Goal: Task Accomplishment & Management: Use online tool/utility

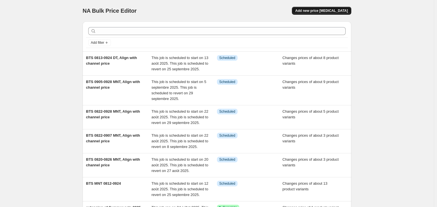
click at [345, 14] on button "Add new price [MEDICAL_DATA]" at bounding box center [321, 11] width 59 height 8
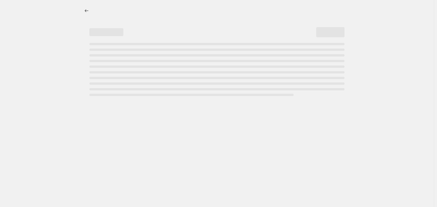
select select "percentage"
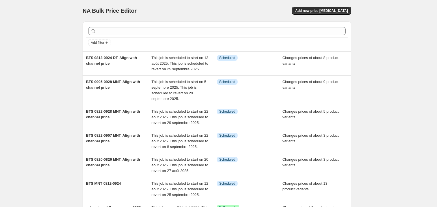
drag, startPoint x: 129, startPoint y: 57, endPoint x: 73, endPoint y: 51, distance: 56.0
click at [73, 51] on div "NA Bulk Price Editor. This page is ready NA Bulk Price Editor Add new price cha…" at bounding box center [216, 176] width 433 height 353
drag, startPoint x: 118, startPoint y: 0, endPoint x: 87, endPoint y: 23, distance: 38.4
click at [89, 23] on div "Add filter" at bounding box center [217, 36] width 268 height 30
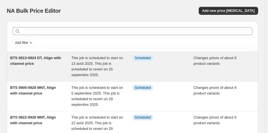
click at [28, 62] on span "BTS 0813-0924 DT, Align with channel price" at bounding box center [35, 61] width 51 height 10
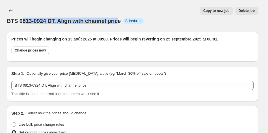
drag, startPoint x: 117, startPoint y: 18, endPoint x: 18, endPoint y: 22, distance: 99.0
click at [20, 22] on span "BTS 0813-0924 DT, Align with channel price" at bounding box center [64, 21] width 114 height 6
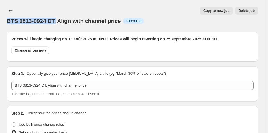
drag, startPoint x: 8, startPoint y: 22, endPoint x: 56, endPoint y: 20, distance: 47.8
click at [56, 20] on span "BTS 0813-0924 DT, Align with channel price" at bounding box center [64, 21] width 114 height 6
copy span "BTS 0813-0924 DT,"
click at [10, 10] on icon "Price change jobs" at bounding box center [11, 11] width 6 height 6
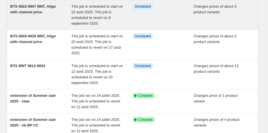
scroll to position [141, 0]
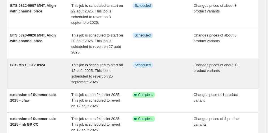
click at [38, 64] on span "BTS MNT 0812-0924" at bounding box center [27, 65] width 35 height 4
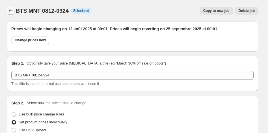
click at [8, 10] on icon "Price change jobs" at bounding box center [11, 11] width 6 height 6
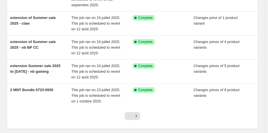
scroll to position [226, 0]
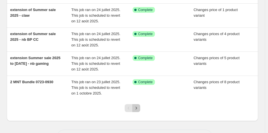
click at [134, 107] on button "Next" at bounding box center [136, 108] width 8 height 8
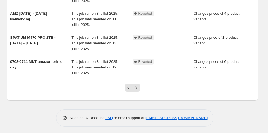
scroll to position [213, 0]
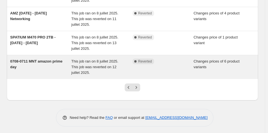
click at [48, 60] on span "0708-0711 MNT amazon prime day" at bounding box center [36, 64] width 52 height 10
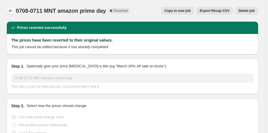
click at [12, 7] on button "Price change jobs" at bounding box center [11, 11] width 8 height 8
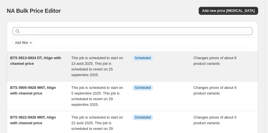
click at [55, 57] on span "BTS 0813-0924 DT, Align with channel price" at bounding box center [35, 61] width 51 height 10
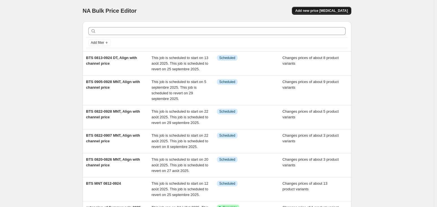
click at [342, 13] on button "Add new price [MEDICAL_DATA]" at bounding box center [321, 11] width 59 height 8
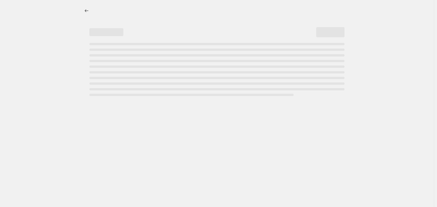
select select "percentage"
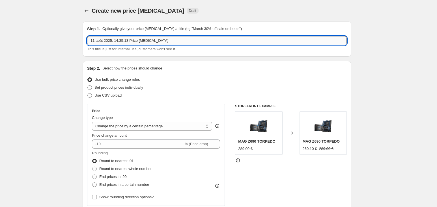
click at [123, 37] on input "11 août 2025, 14:35:13 Price [MEDICAL_DATA]" at bounding box center [216, 40] width 259 height 9
paste input "BTS 0813-0924 DT,"
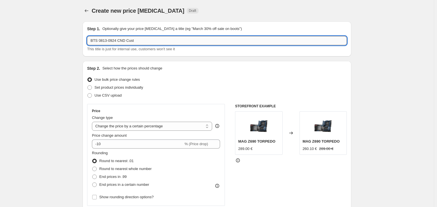
drag, startPoint x: 116, startPoint y: 42, endPoint x: 99, endPoint y: 40, distance: 16.2
click at [99, 40] on input "BTS 0813-0924 CND Cust" at bounding box center [216, 40] width 259 height 9
click at [136, 42] on input "BTS 0818-0902 CND Cust" at bounding box center [216, 40] width 259 height 9
type input "BTS 0818-0902 CND Cust PLC"
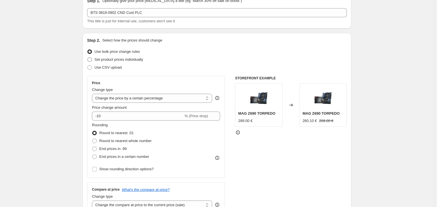
click at [133, 58] on span "Set product prices individually" at bounding box center [118, 59] width 49 height 4
click at [88, 58] on input "Set product prices individually" at bounding box center [87, 57] width 0 height 0
radio input "true"
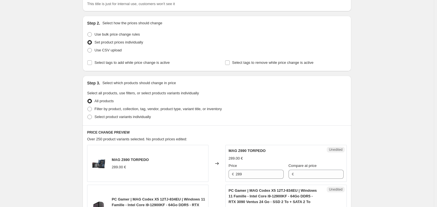
scroll to position [56, 0]
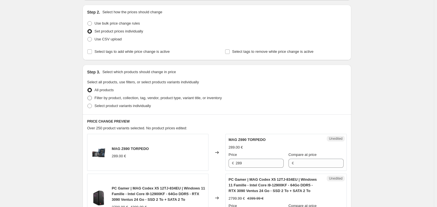
click at [144, 101] on label "Filter by product, collection, tag, vendor, product type, variant title, or inv…" at bounding box center [154, 98] width 134 height 8
click at [88, 96] on input "Filter by product, collection, tag, vendor, product type, variant title, or inv…" at bounding box center [87, 96] width 0 height 0
radio input "true"
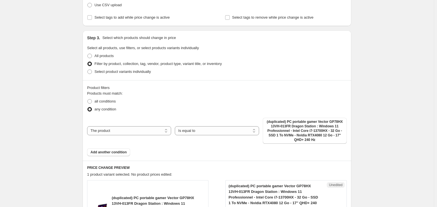
scroll to position [113, 0]
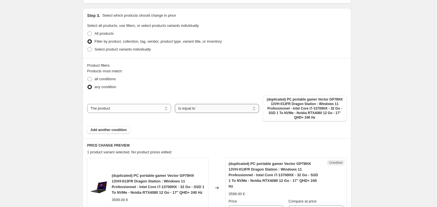
click at [180, 105] on select "Is equal to Is not equal to" at bounding box center [217, 108] width 84 height 9
click at [176, 104] on select "Is equal to Is not equal to" at bounding box center [217, 108] width 84 height 9
click at [160, 109] on select "The product The product's collection The product's tag The product's vendor The…" at bounding box center [129, 108] width 84 height 9
click at [191, 94] on div "Products must match: all conditions any condition The product The product's col…" at bounding box center [216, 101] width 259 height 66
click at [129, 129] on button "Add another condition" at bounding box center [108, 130] width 43 height 8
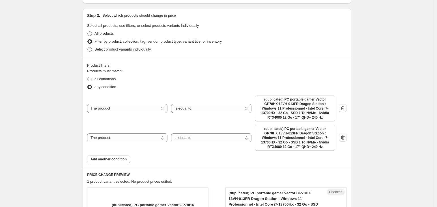
click at [345, 138] on icon "button" at bounding box center [343, 138] width 6 height 6
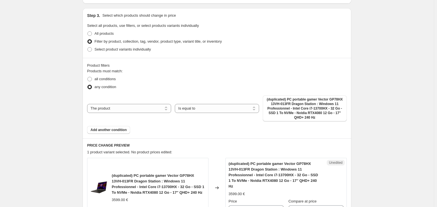
click at [320, 108] on span "(duplicated) PC portable gamer Vector GP78HX 13VH-013FR Dragon Station : Window…" at bounding box center [304, 108] width 77 height 23
click at [149, 104] on select "The product The product's collection The product's tag The product's vendor The…" at bounding box center [129, 108] width 84 height 9
select select "product_type"
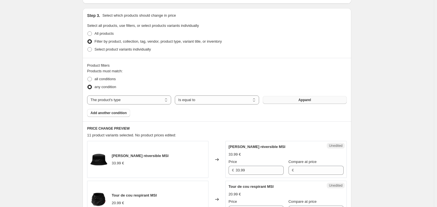
click at [292, 100] on button "Apparel" at bounding box center [304, 100] width 84 height 8
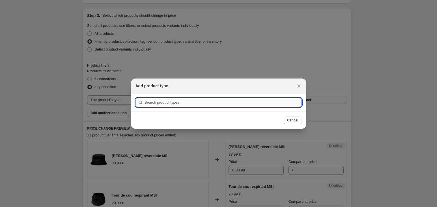
click at [257, 104] on input ":r99:" at bounding box center [222, 102] width 157 height 9
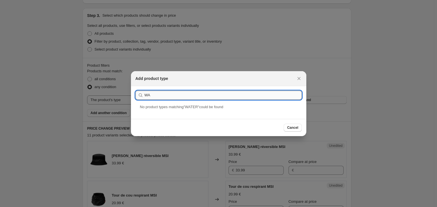
type input "W"
type input "KIT"
click at [296, 75] on button "Close" at bounding box center [299, 79] width 8 height 8
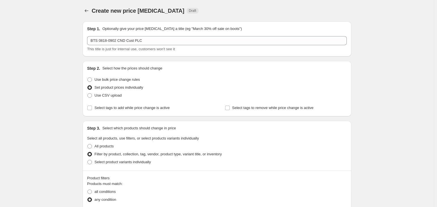
scroll to position [113, 0]
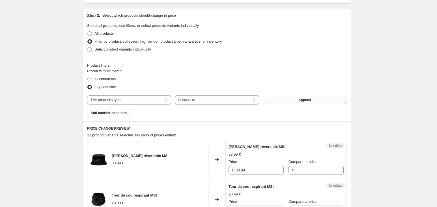
click at [283, 96] on button "Apparel" at bounding box center [304, 100] width 84 height 8
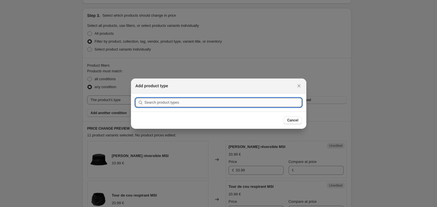
click at [253, 101] on input ":r99:" at bounding box center [222, 102] width 157 height 9
click at [249, 106] on input ":r99:" at bounding box center [222, 102] width 157 height 9
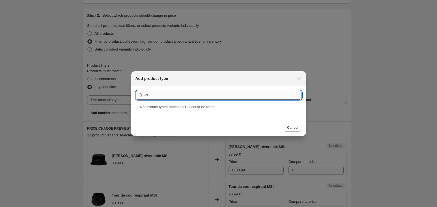
click at [255, 97] on input "PC" at bounding box center [222, 95] width 157 height 9
type input "PC"
click at [295, 131] on button "Cancel" at bounding box center [292, 128] width 18 height 8
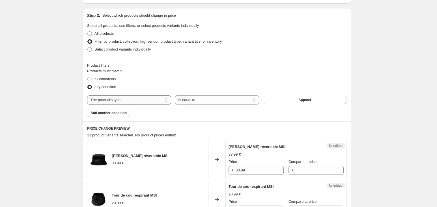
click at [163, 100] on select "The product The product's collection The product's tag The product's vendor The…" at bounding box center [129, 100] width 84 height 9
select select "product"
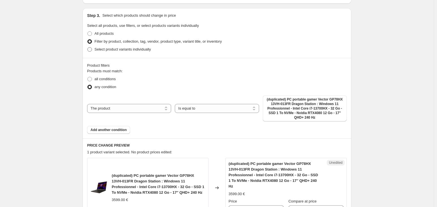
click at [111, 49] on span "Select product variants individually" at bounding box center [122, 49] width 56 height 4
click at [88, 47] on input "Select product variants individually" at bounding box center [87, 47] width 0 height 0
radio input "true"
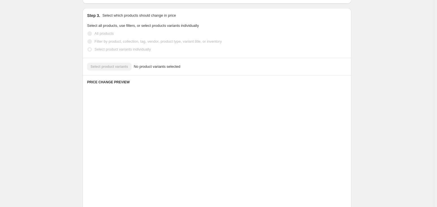
scroll to position [89, 0]
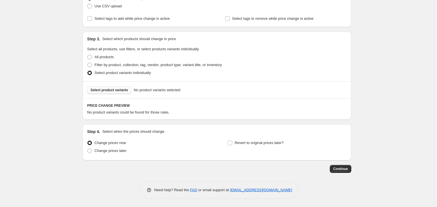
click at [128, 90] on button "Select product variants" at bounding box center [109, 90] width 44 height 8
click at [115, 88] on span "Select product variants" at bounding box center [109, 90] width 38 height 5
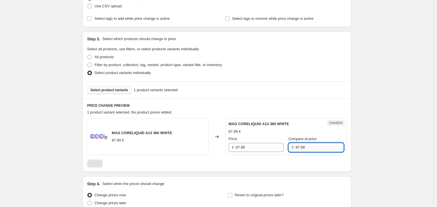
drag, startPoint x: 292, startPoint y: 147, endPoint x: 301, endPoint y: 147, distance: 8.5
click at [301, 147] on input "87.99" at bounding box center [319, 147] width 48 height 9
click at [303, 148] on input "87.99" at bounding box center [319, 147] width 48 height 9
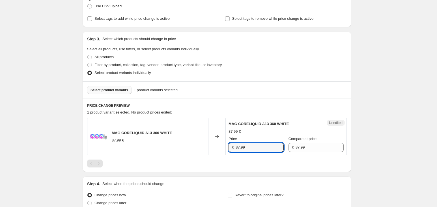
drag, startPoint x: 264, startPoint y: 149, endPoint x: 236, endPoint y: 149, distance: 28.5
click at [236, 149] on div "€ 87.99" at bounding box center [255, 147] width 55 height 9
type input "74.99"
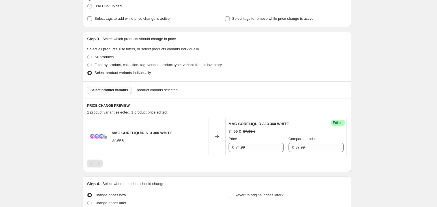
click at [279, 158] on div "MAG CORELIQUID A13 360 WHITE 87.99 € Changed to Success Edited MAG CORELIQUID A…" at bounding box center [216, 142] width 259 height 49
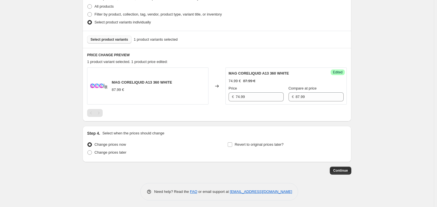
scroll to position [142, 0]
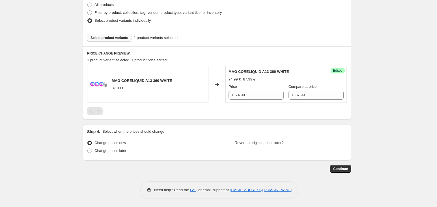
click at [118, 39] on span "Select product variants" at bounding box center [109, 38] width 38 height 5
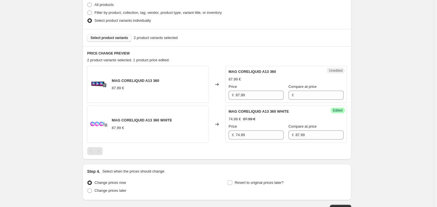
scroll to position [170, 0]
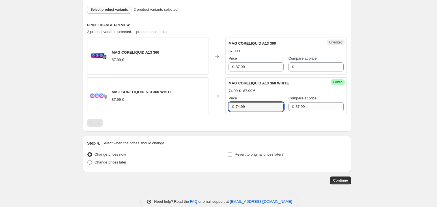
drag, startPoint x: 259, startPoint y: 107, endPoint x: 204, endPoint y: 89, distance: 57.5
click at [204, 89] on div "MAG CORELIQUID A13 360 WHITE 87.99 € Changed to Success Edited MAG CORELIQUID A…" at bounding box center [216, 95] width 259 height 37
click at [278, 72] on div "Unedited MAG CORELIQUID A13 360 87.99 € Price € 87.99 Compare at price €" at bounding box center [285, 56] width 121 height 37
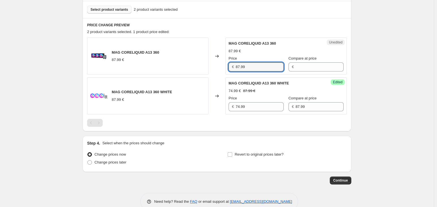
drag, startPoint x: 268, startPoint y: 67, endPoint x: 222, endPoint y: 67, distance: 45.5
click at [222, 67] on div "MAG CORELIQUID A13 360 87.99 € Changed to Unedited MAG CORELIQUID A13 360 87.99…" at bounding box center [216, 56] width 259 height 37
click at [319, 67] on input "Compare at price" at bounding box center [319, 66] width 48 height 9
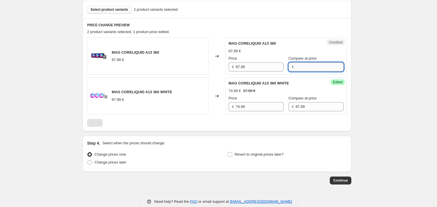
click at [319, 63] on input "Compare at price" at bounding box center [319, 66] width 48 height 9
paste input "87.99"
type input "87.99"
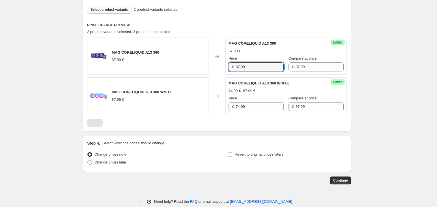
drag, startPoint x: 276, startPoint y: 64, endPoint x: 199, endPoint y: 68, distance: 76.4
click at [199, 68] on div "MAG CORELIQUID A13 360 87.99 € Changed to Success Edited MAG CORELIQUID A13 360…" at bounding box center [216, 56] width 259 height 37
type input "74.99"
click at [214, 105] on div "Changed to" at bounding box center [216, 95] width 17 height 37
click at [121, 11] on span "Select product variants" at bounding box center [109, 9] width 38 height 5
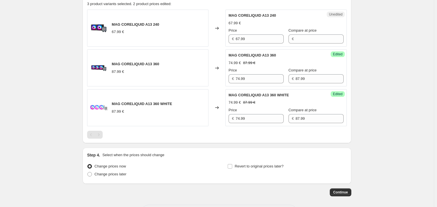
scroll to position [198, 0]
drag, startPoint x: 265, startPoint y: 40, endPoint x: 199, endPoint y: 40, distance: 66.1
click at [199, 40] on div "MAG CORELIQUID A13 240 67.99 € Changed to Unedited MAG CORELIQUID A13 240 67.99…" at bounding box center [216, 27] width 259 height 37
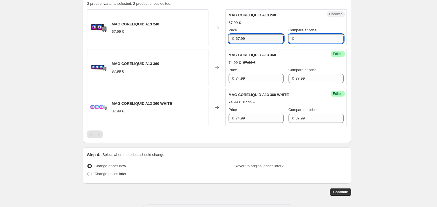
click at [300, 40] on input "Compare at price" at bounding box center [319, 38] width 48 height 9
paste input "67.99"
type input "67.99"
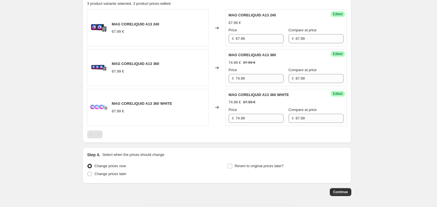
click at [254, 43] on div "Success Edited MAG CORELIQUID A13 240 67.99 € Price € 67.99 Compare at price € …" at bounding box center [285, 27] width 121 height 37
drag, startPoint x: 253, startPoint y: 40, endPoint x: 181, endPoint y: 38, distance: 72.6
click at [182, 38] on div "MAG CORELIQUID A13 240 67.99 € Changed to Success Edited MAG CORELIQUID A13 240…" at bounding box center [216, 27] width 259 height 37
type input "59.99"
click at [208, 44] on div "MAG CORELIQUID A13 240 67.99 €" at bounding box center [147, 27] width 121 height 37
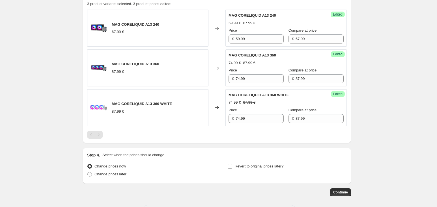
scroll to position [170, 0]
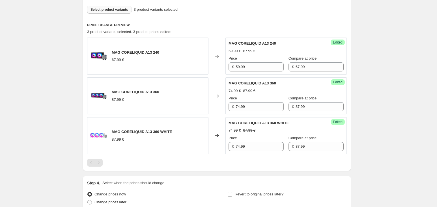
click at [126, 6] on button "Select product variants" at bounding box center [109, 10] width 44 height 8
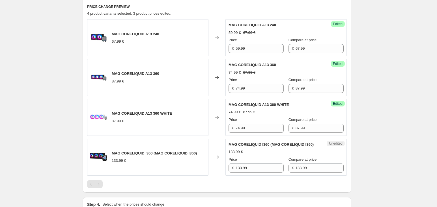
scroll to position [198, 0]
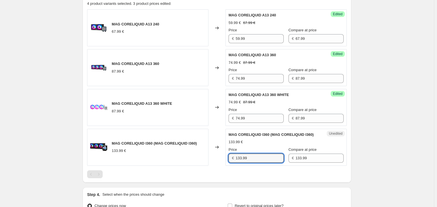
drag, startPoint x: 249, startPoint y: 164, endPoint x: 219, endPoint y: 162, distance: 30.3
click at [219, 162] on div "MAG CORELIQUID I360 (MAG CORELIQUID I360) 133.99 € Changed to Unedited MAG CORE…" at bounding box center [216, 147] width 259 height 37
type input "116.99"
click at [233, 183] on div "PRICE CHANGE PREVIEW 4 product variants selected. 4 product prices edited: MAG …" at bounding box center [217, 86] width 268 height 193
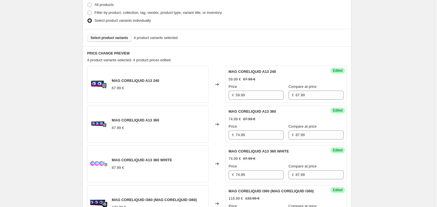
click at [104, 38] on span "Select product variants" at bounding box center [109, 38] width 38 height 5
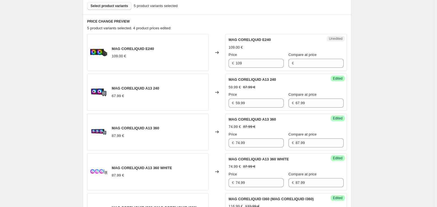
scroll to position [170, 0]
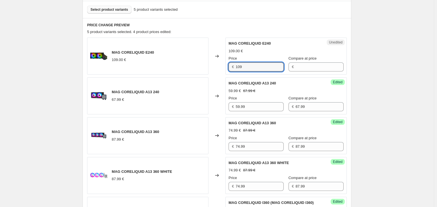
drag, startPoint x: 263, startPoint y: 66, endPoint x: 220, endPoint y: 64, distance: 43.6
click at [220, 64] on div "MAG CORELIQUID E240 109.00 € Changed to Unedited MAG CORELIQUID E240 109.00 € P…" at bounding box center [216, 56] width 259 height 37
click at [298, 66] on input "Compare at price" at bounding box center [319, 66] width 48 height 9
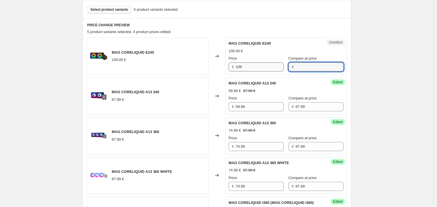
paste input "109"
type input "109"
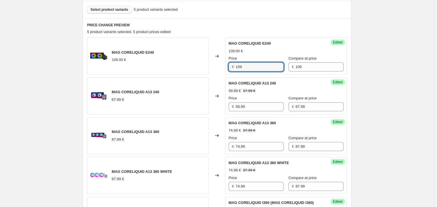
drag, startPoint x: 256, startPoint y: 67, endPoint x: 190, endPoint y: 64, distance: 65.3
click at [196, 64] on div "MAG CORELIQUID E240 109.00 € Changed to Success Edited MAG CORELIQUID E240 109.…" at bounding box center [216, 56] width 259 height 37
type input "84.99"
click at [283, 79] on div "Success Edited MAG CORELIQUID A13 240 59.99 € 67.99 € Price € 59.99 Compare at …" at bounding box center [285, 95] width 121 height 37
click at [113, 7] on span "Select product variants" at bounding box center [109, 9] width 38 height 5
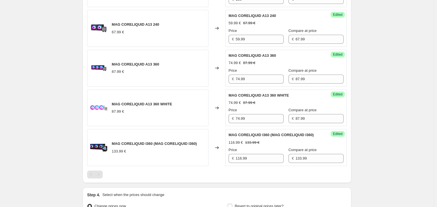
scroll to position [255, 0]
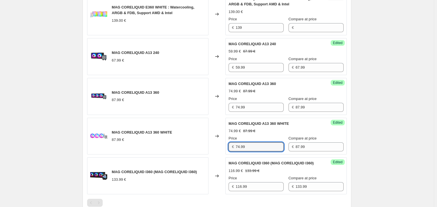
drag, startPoint x: 262, startPoint y: 148, endPoint x: 200, endPoint y: 149, distance: 61.6
click at [200, 149] on div "MAG CORELIQUID A13 360 WHITE 87.99 € Changed to Success Edited MAG CORELIQUID A…" at bounding box center [216, 136] width 259 height 37
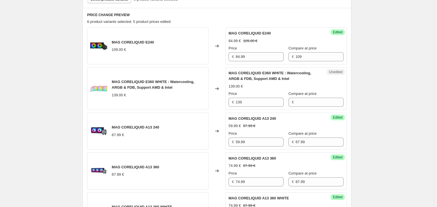
scroll to position [170, 0]
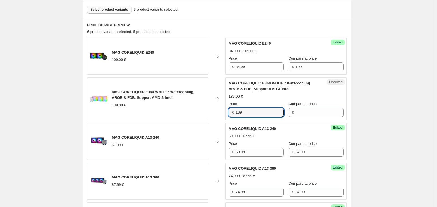
drag, startPoint x: 252, startPoint y: 111, endPoint x: 206, endPoint y: 113, distance: 46.4
click at [206, 113] on div "MAG CORELIQUID E360 WHITE : Watercooling, ARGB & FDB, Support AMD & Intel 139.0…" at bounding box center [216, 98] width 259 height 43
click at [303, 108] on input "Compare at price" at bounding box center [319, 112] width 48 height 9
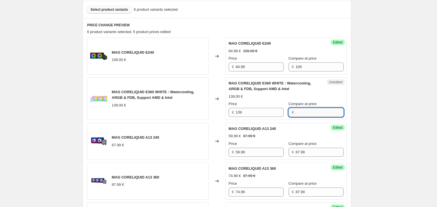
paste input "139"
type input "139"
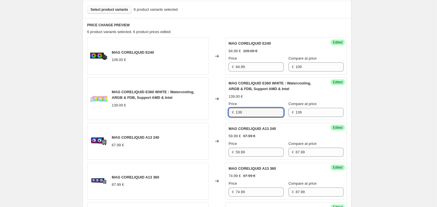
drag, startPoint x: 268, startPoint y: 112, endPoint x: 200, endPoint y: 113, distance: 68.1
click at [200, 113] on div "MAG CORELIQUID E360 WHITE : Watercooling, ARGB & FDB, Support AMD & Intel 139.0…" at bounding box center [216, 98] width 259 height 43
type input "104.99"
click at [200, 113] on div "MAG CORELIQUID E360 WHITE : Watercooling, ARGB & FDB, Support AMD & Intel 139.0…" at bounding box center [147, 98] width 121 height 43
click at [373, 100] on div "Create new price [MEDICAL_DATA]. This page is ready Create new price [MEDICAL_D…" at bounding box center [216, 107] width 433 height 554
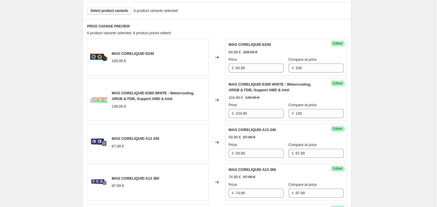
scroll to position [113, 0]
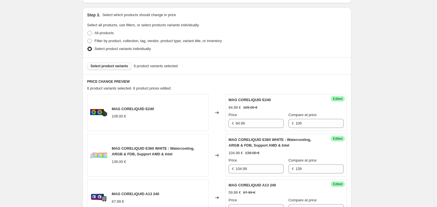
click at [105, 66] on span "Select product variants" at bounding box center [109, 66] width 38 height 5
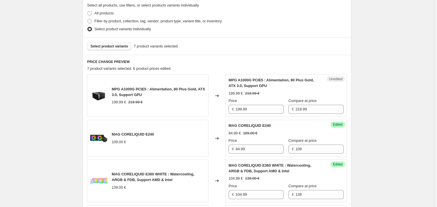
scroll to position [142, 0]
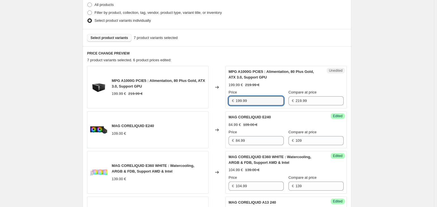
drag, startPoint x: 271, startPoint y: 101, endPoint x: 197, endPoint y: 101, distance: 73.7
click at [197, 101] on div "MPG A1000G PCIE5 : Alimentation, 80 Plus Gold, ATX 3.0, Support GPU 199.99 € 21…" at bounding box center [216, 87] width 259 height 43
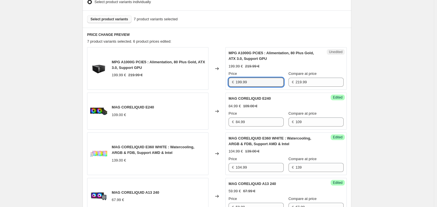
scroll to position [170, 0]
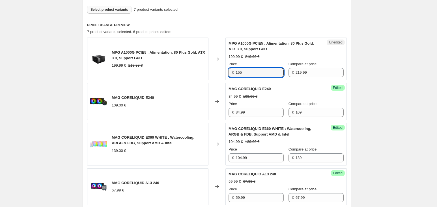
type input "155"
click at [208, 101] on div "MAG CORELIQUID E240 109.00 €" at bounding box center [147, 101] width 121 height 37
click at [217, 101] on icon at bounding box center [217, 101] width 4 height 3
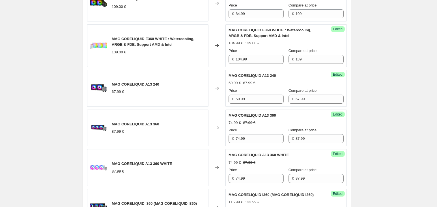
scroll to position [255, 0]
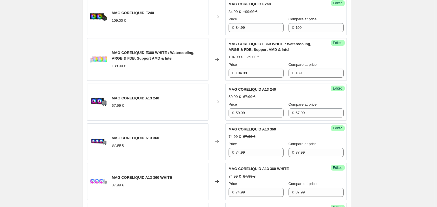
click at [355, 101] on div "Create new price [MEDICAL_DATA]. This page is ready Create new price [MEDICAL_D…" at bounding box center [217, 44] width 282 height 599
click at [394, 107] on div "Create new price [MEDICAL_DATA]. This page is ready Create new price [MEDICAL_D…" at bounding box center [216, 44] width 433 height 599
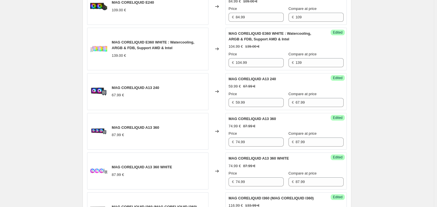
scroll to position [283, 0]
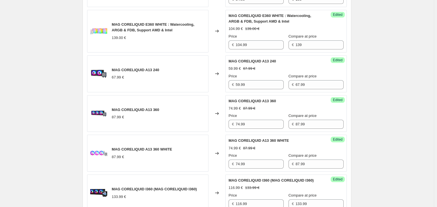
click at [394, 107] on div "Create new price [MEDICAL_DATA]. This page is ready Create new price [MEDICAL_D…" at bounding box center [216, 16] width 433 height 599
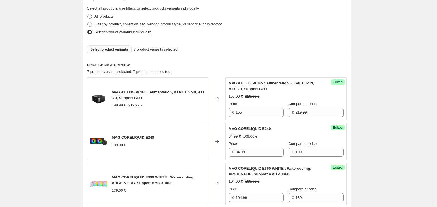
scroll to position [113, 0]
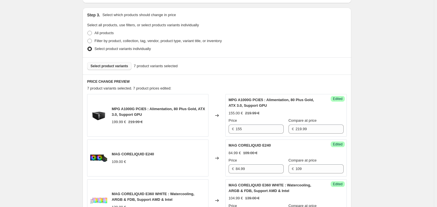
click at [99, 64] on span "Select product variants" at bounding box center [109, 66] width 38 height 5
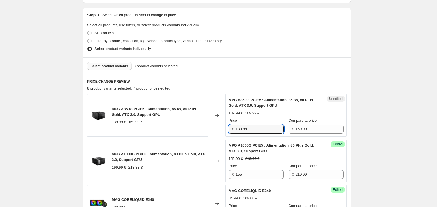
drag, startPoint x: 271, startPoint y: 129, endPoint x: 226, endPoint y: 125, distance: 45.1
click at [226, 125] on div "MPG A850G PCIE5 : Alimentation, 850W, 80 Plus Gold, ATX 3.0, Support GPU 139.99…" at bounding box center [216, 115] width 259 height 43
type input "119.00"
click at [362, 113] on div "Create new price [MEDICAL_DATA]. This page is ready Create new price [MEDICAL_D…" at bounding box center [216, 209] width 433 height 644
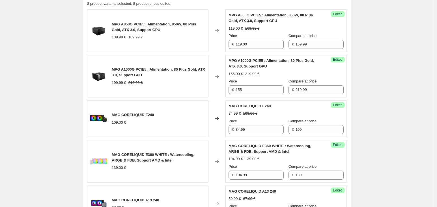
scroll to position [142, 0]
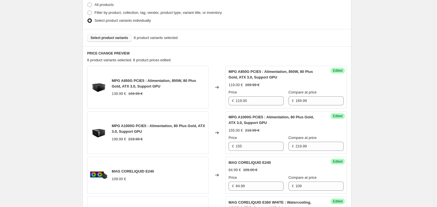
click at [93, 40] on button "Select product variants" at bounding box center [109, 38] width 44 height 8
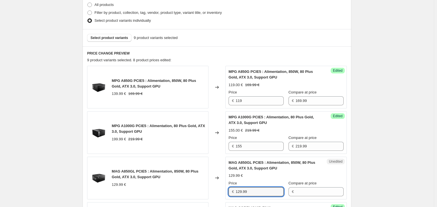
drag, startPoint x: 263, startPoint y: 189, endPoint x: 216, endPoint y: 188, distance: 47.5
click at [216, 188] on div "MAG A850GL PCIE5 : Alimentation, 850W, 80 Plus Gold, ATX 3.0, Support GPU 129.9…" at bounding box center [216, 178] width 259 height 43
click at [297, 190] on input "Compare at price" at bounding box center [319, 191] width 48 height 9
paste input "129.99"
type input "129.99"
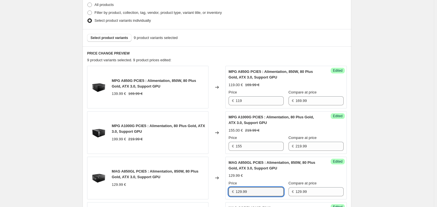
drag, startPoint x: 261, startPoint y: 189, endPoint x: 192, endPoint y: 188, distance: 69.2
click at [192, 188] on div "MAG A850GL PCIE5 : Alimentation, 850W, 80 Plus Gold, ATX 3.0, Support GPU 129.9…" at bounding box center [216, 178] width 259 height 43
type input "104.49"
click at [389, 159] on div "Create new price [MEDICAL_DATA]. This page is ready Create new price [MEDICAL_D…" at bounding box center [216, 203] width 433 height 690
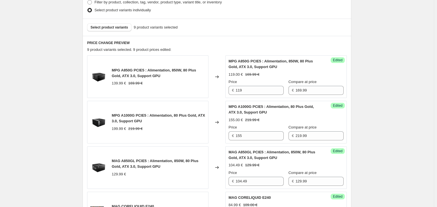
scroll to position [170, 0]
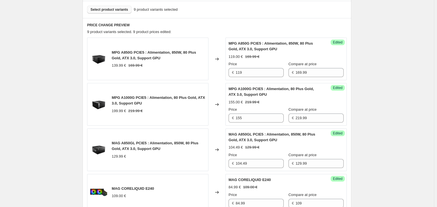
click at [94, 11] on span "Select product variants" at bounding box center [109, 9] width 38 height 5
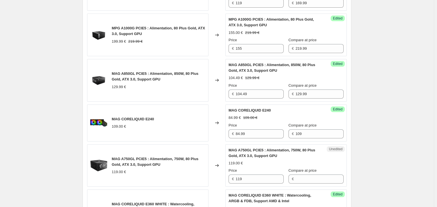
scroll to position [255, 0]
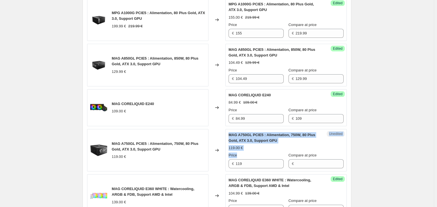
drag, startPoint x: 252, startPoint y: 159, endPoint x: 208, endPoint y: 162, distance: 43.9
click at [208, 162] on div "MAG A750GL PCIE5 : Alimentation, 750W, 80 Plus Gold, ATX 3.0, Support GPU 119.0…" at bounding box center [216, 150] width 259 height 43
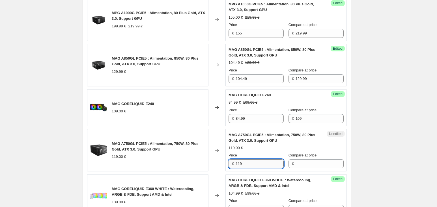
click at [240, 159] on input "119" at bounding box center [259, 163] width 48 height 9
drag, startPoint x: 249, startPoint y: 163, endPoint x: 192, endPoint y: 165, distance: 56.8
click at [181, 166] on div "MAG A750GL PCIE5 : Alimentation, 750W, 80 Plus Gold, ATX 3.0, Support GPU 119.0…" at bounding box center [216, 150] width 259 height 43
click at [314, 168] on input "Compare at price" at bounding box center [319, 163] width 48 height 9
paste input "119"
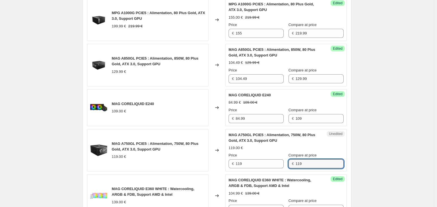
type input "119"
drag, startPoint x: 235, startPoint y: 160, endPoint x: 185, endPoint y: 164, distance: 50.4
click at [185, 164] on div "MAG A750GL PCIE5 : Alimentation, 750W, 80 Plus Gold, ATX 3.0, Support GPU 119.0…" at bounding box center [216, 150] width 259 height 43
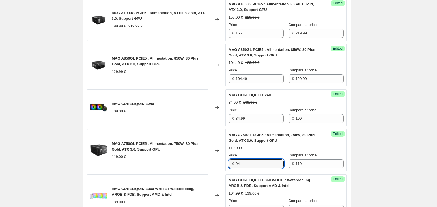
type input "94"
click at [396, 121] on div "Create new price [MEDICAL_DATA]. This page is ready Create new price [MEDICAL_D…" at bounding box center [216, 112] width 433 height 735
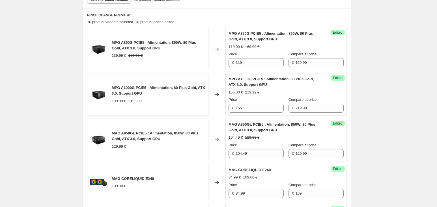
scroll to position [170, 0]
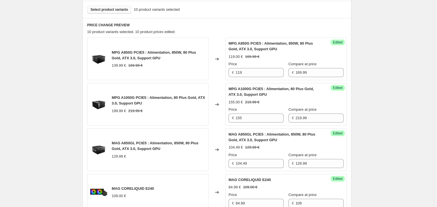
click at [118, 11] on button "Select product variants" at bounding box center [109, 10] width 44 height 8
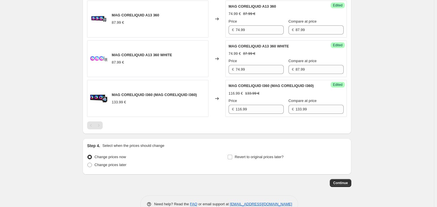
scroll to position [533, 0]
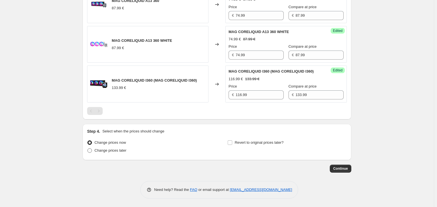
click at [105, 149] on span "Change prices later" at bounding box center [110, 150] width 32 height 4
click at [88, 149] on input "Change prices later" at bounding box center [87, 148] width 0 height 0
radio input "true"
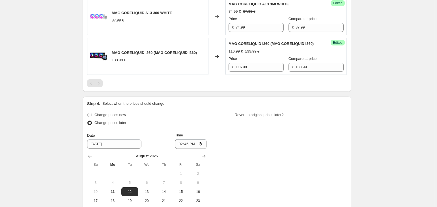
scroll to position [589, 0]
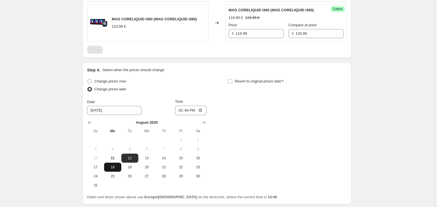
click at [115, 169] on button "18" at bounding box center [112, 167] width 17 height 9
type input "[DATE]"
click at [181, 115] on div "Date [DATE] Time 14:46" at bounding box center [146, 107] width 119 height 16
click at [188, 115] on input "14:46" at bounding box center [191, 111] width 32 height 10
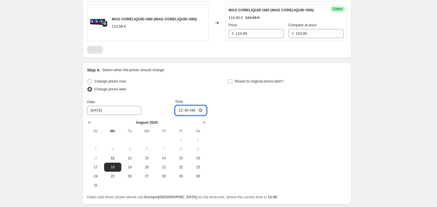
type input "00:00"
click at [224, 96] on div "Change prices now Change prices later Date [DATE] Time 00:00 [DATE] Su Mo Tu We…" at bounding box center [216, 133] width 259 height 112
click at [231, 84] on input "Revert to original prices later?" at bounding box center [229, 81] width 5 height 5
checkbox input "true"
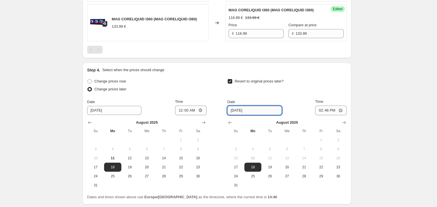
click at [236, 114] on input "[DATE]" at bounding box center [254, 110] width 54 height 9
drag, startPoint x: 240, startPoint y: 116, endPoint x: 212, endPoint y: 111, distance: 28.2
click at [214, 112] on div "Change prices now Change prices later Date [DATE] Time 00:00 [DATE] Su Mo Tu We…" at bounding box center [216, 133] width 259 height 112
click at [344, 125] on icon "Show next month, September 2025" at bounding box center [344, 123] width 6 height 6
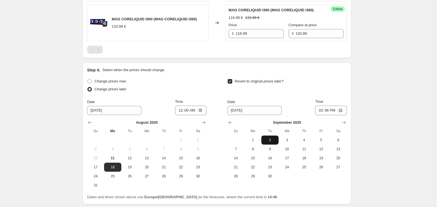
click at [270, 145] on button "2" at bounding box center [269, 140] width 17 height 9
type input "[DATE]"
click at [331, 115] on input "14:46" at bounding box center [331, 111] width 32 height 10
type input "23:59"
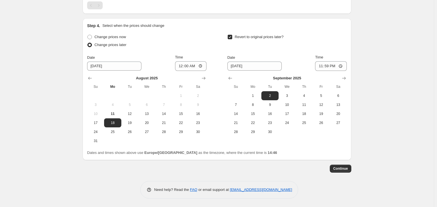
scroll to position [639, 0]
click at [337, 167] on span "Continue" at bounding box center [340, 168] width 15 height 5
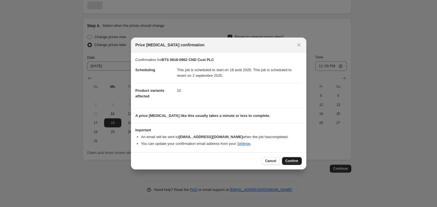
click at [292, 159] on button "Confirm" at bounding box center [292, 161] width 20 height 8
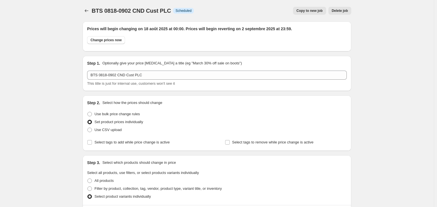
click at [339, 179] on div "All products" at bounding box center [216, 181] width 259 height 8
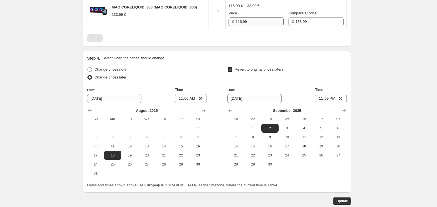
scroll to position [650, 0]
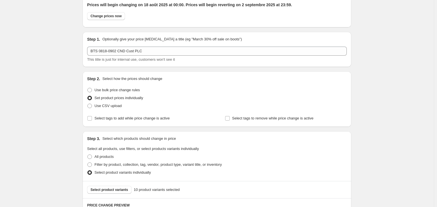
scroll to position [0, 0]
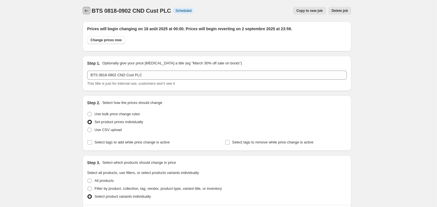
click at [85, 7] on button "Price change jobs" at bounding box center [87, 11] width 8 height 8
